Goal: Task Accomplishment & Management: Manage account settings

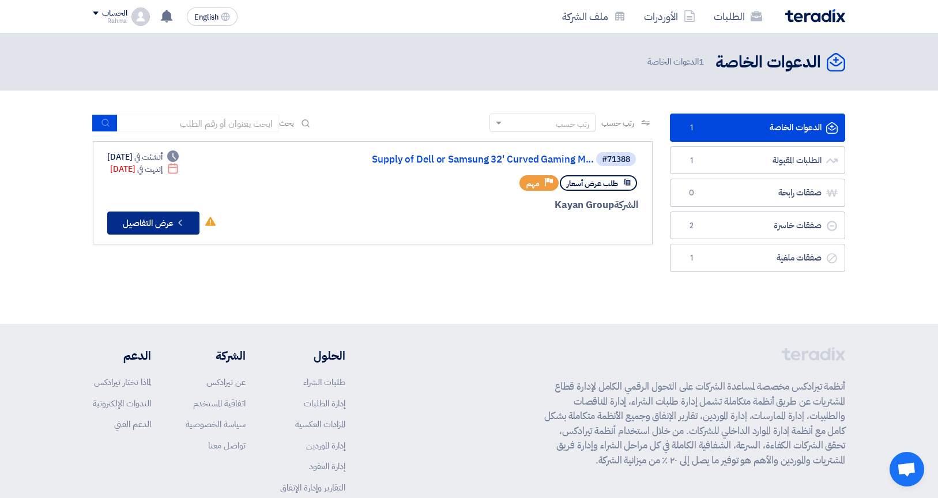
click at [176, 228] on button "Check details عرض التفاصيل" at bounding box center [153, 223] width 92 height 23
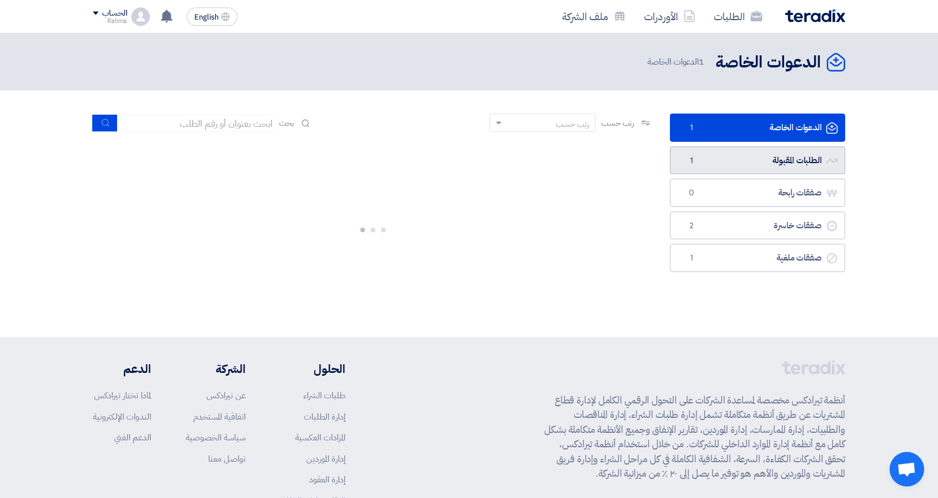
click at [721, 172] on link "الطلبات المقبولة الطلبات المقبولة 1" at bounding box center [757, 160] width 175 height 28
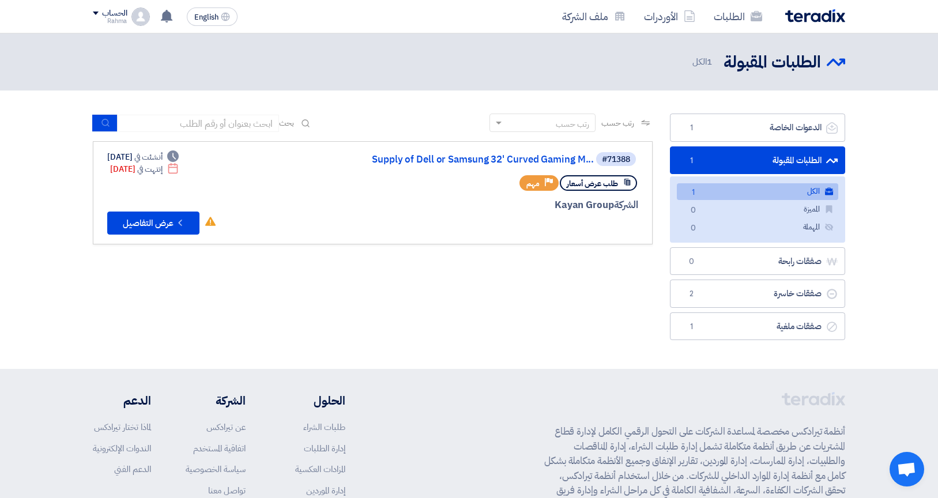
click at [711, 193] on link "الكل الكل 1" at bounding box center [757, 191] width 161 height 17
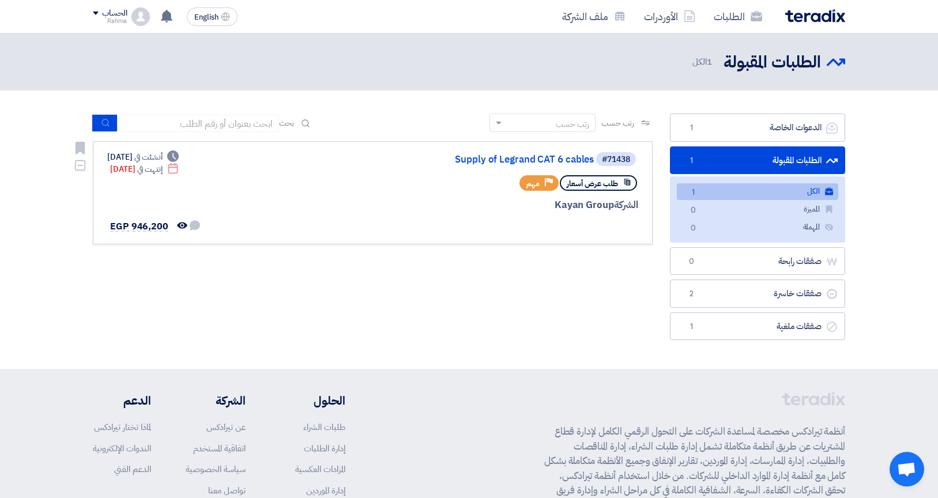
click at [259, 167] on div "#71438 Supply of [PERSON_NAME] CAT 6 cables طلب عرض أسعار Priority مهم الشركة K…" at bounding box center [372, 193] width 531 height 84
click at [595, 187] on span "طلب عرض أسعار" at bounding box center [592, 183] width 51 height 11
click at [179, 159] on icon "Deadline" at bounding box center [173, 156] width 12 height 12
click at [250, 183] on div "#71438 Supply of [PERSON_NAME] CAT 6 cables طلب عرض أسعار Priority مهم الشركة K…" at bounding box center [372, 193] width 531 height 84
click at [250, 182] on div "#71438 Supply of [PERSON_NAME] CAT 6 cables طلب عرض أسعار Priority مهم الشركة K…" at bounding box center [372, 193] width 531 height 84
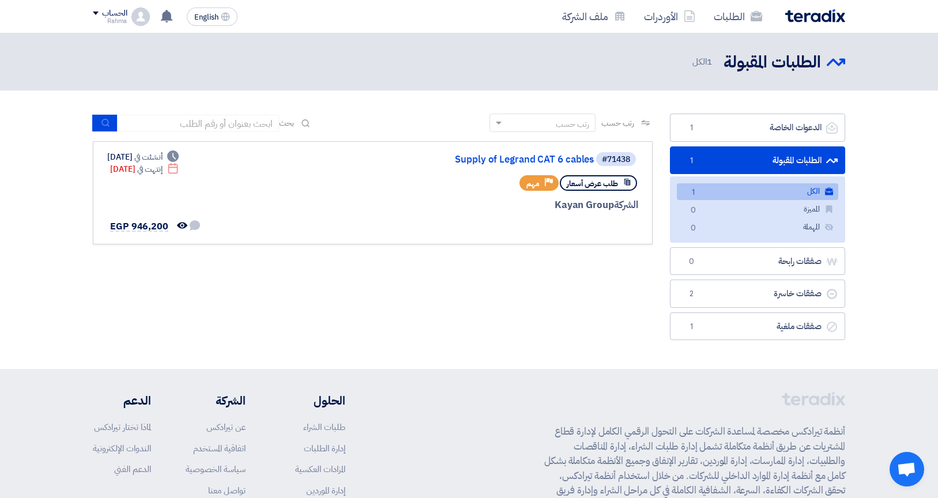
click at [740, 290] on link "صفقات خاسرة صفقات خاسرة 2" at bounding box center [757, 294] width 175 height 28
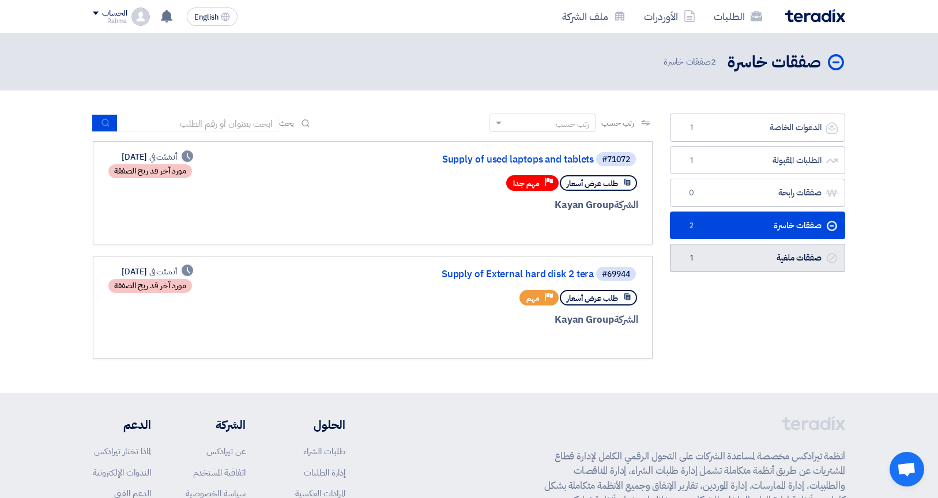
click at [794, 262] on link "صفقات ملغية صفقات ملغية 1" at bounding box center [757, 258] width 175 height 28
